Goal: Find specific page/section: Find specific page/section

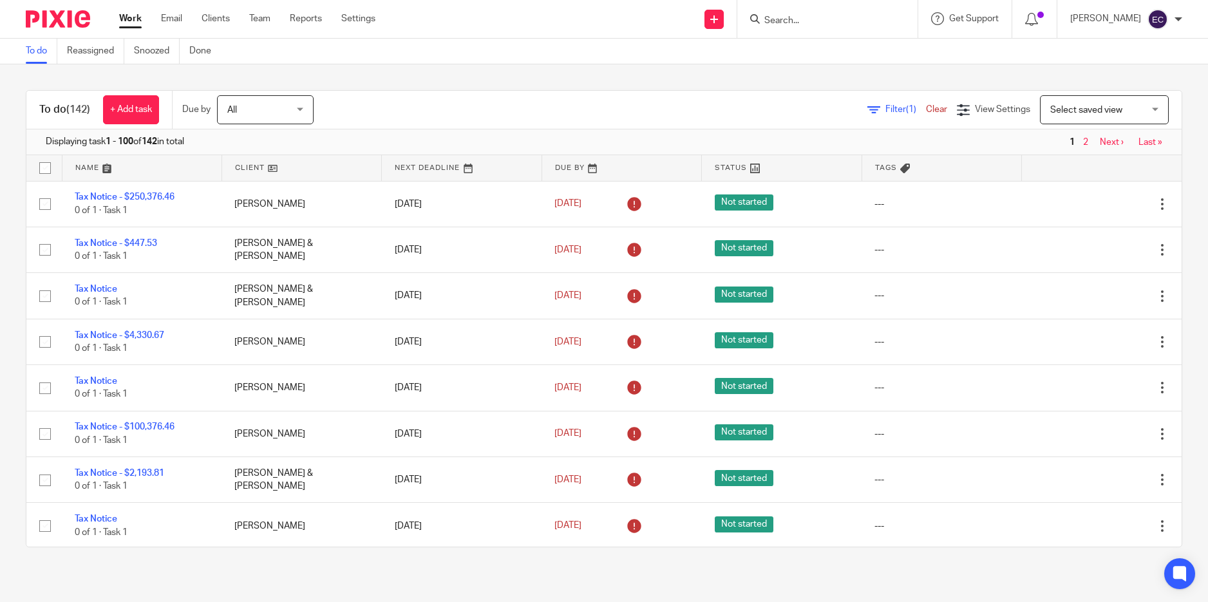
click at [753, 15] on div at bounding box center [825, 19] width 150 height 16
drag, startPoint x: 758, startPoint y: 17, endPoint x: 758, endPoint y: 6, distance: 10.9
click at [763, 15] on input "Search" at bounding box center [821, 21] width 116 height 12
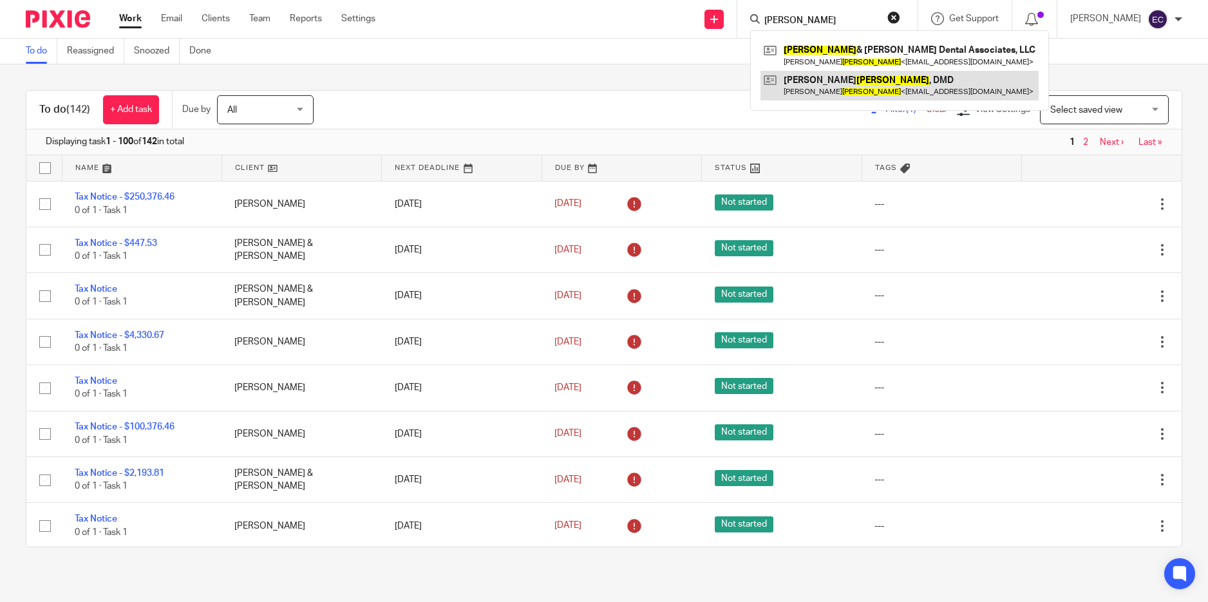
type input "[PERSON_NAME]"
click at [822, 79] on link at bounding box center [899, 86] width 278 height 30
